Goal: Information Seeking & Learning: Find specific fact

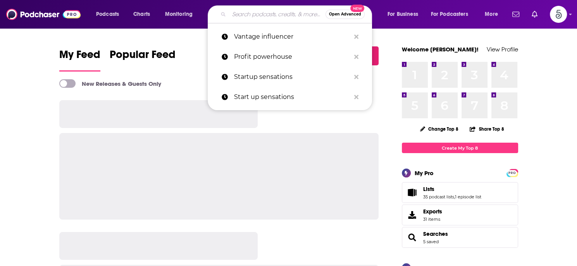
click at [251, 17] on input "Search podcasts, credits, & more..." at bounding box center [277, 14] width 96 height 12
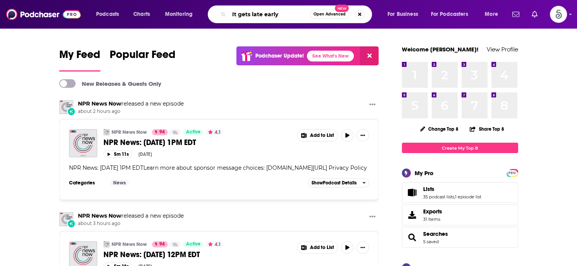
type input "It gets late early"
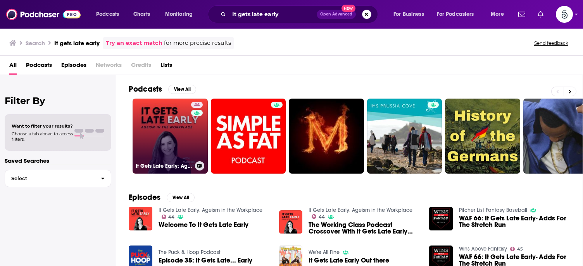
click at [144, 129] on link "44 It Gets Late Early: Ageism in the Workplace" at bounding box center [169, 136] width 75 height 75
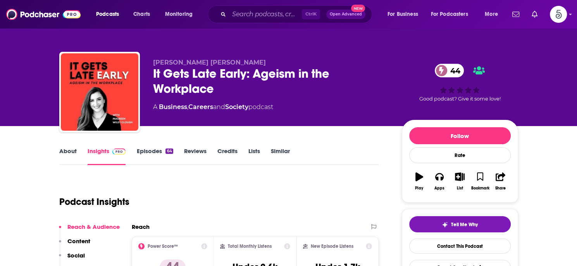
click at [101, 150] on link "Insights" at bounding box center [107, 157] width 38 height 18
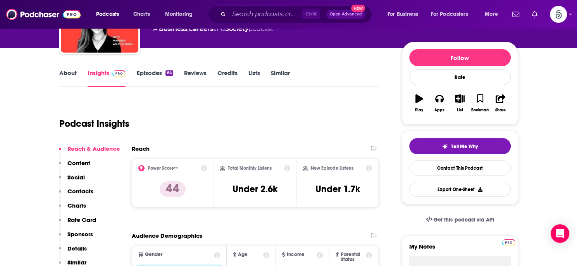
click at [82, 189] on p "Contacts" at bounding box center [80, 191] width 26 height 7
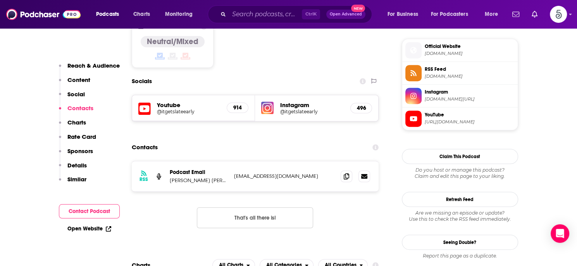
scroll to position [630, 0]
